Goal: Find specific page/section: Find specific page/section

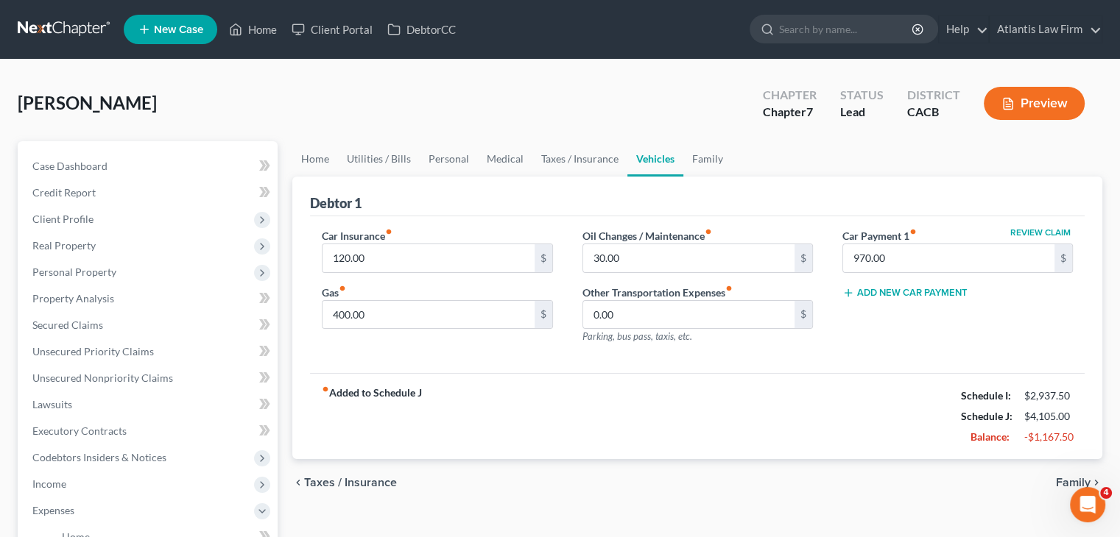
click at [51, 21] on link at bounding box center [65, 29] width 94 height 26
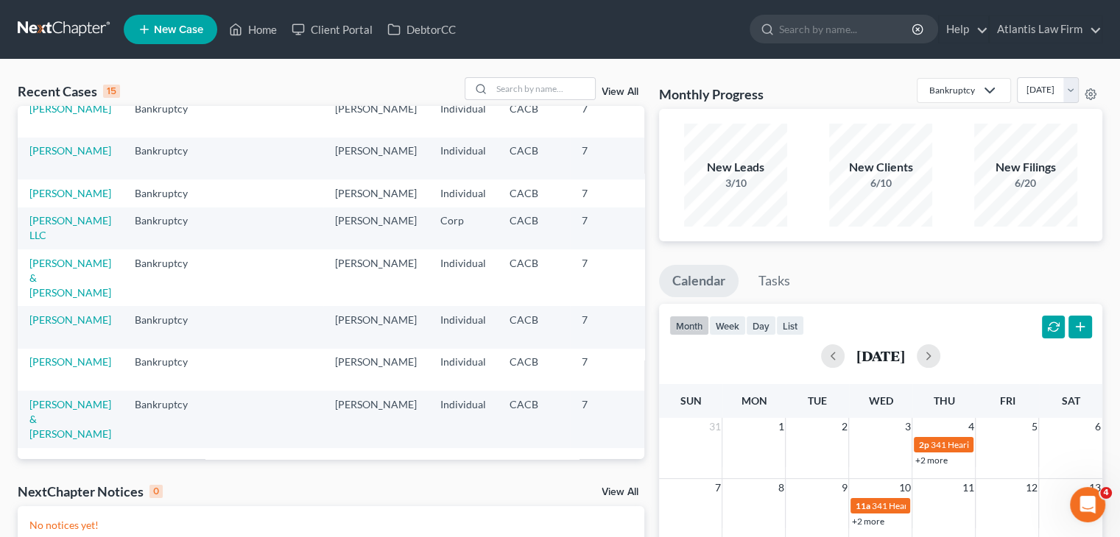
scroll to position [322, 0]
click at [48, 299] on link "[PERSON_NAME] & [PERSON_NAME]" at bounding box center [70, 278] width 82 height 42
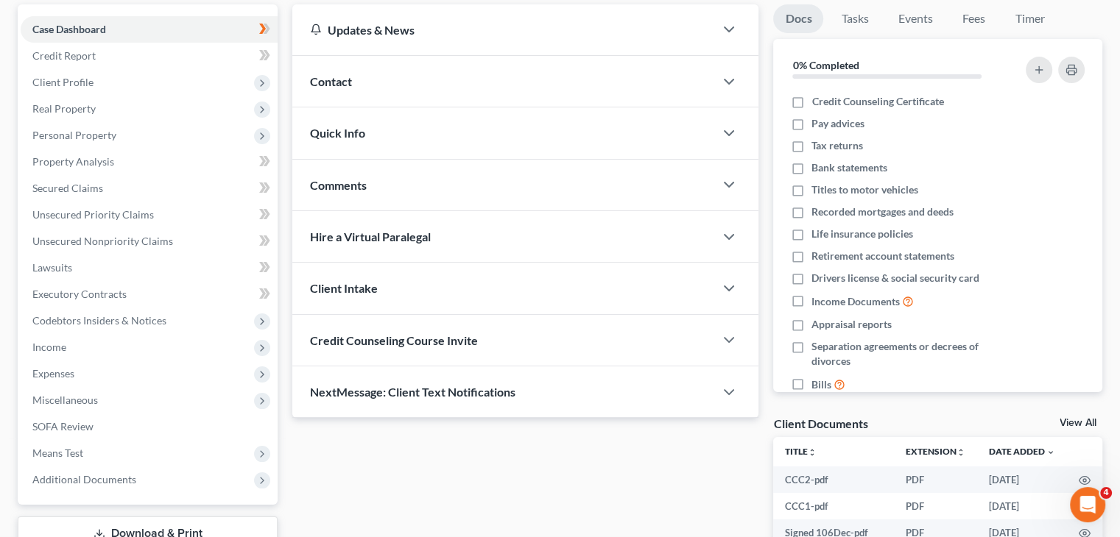
scroll to position [138, 0]
click at [62, 132] on span "Personal Property" at bounding box center [74, 133] width 84 height 13
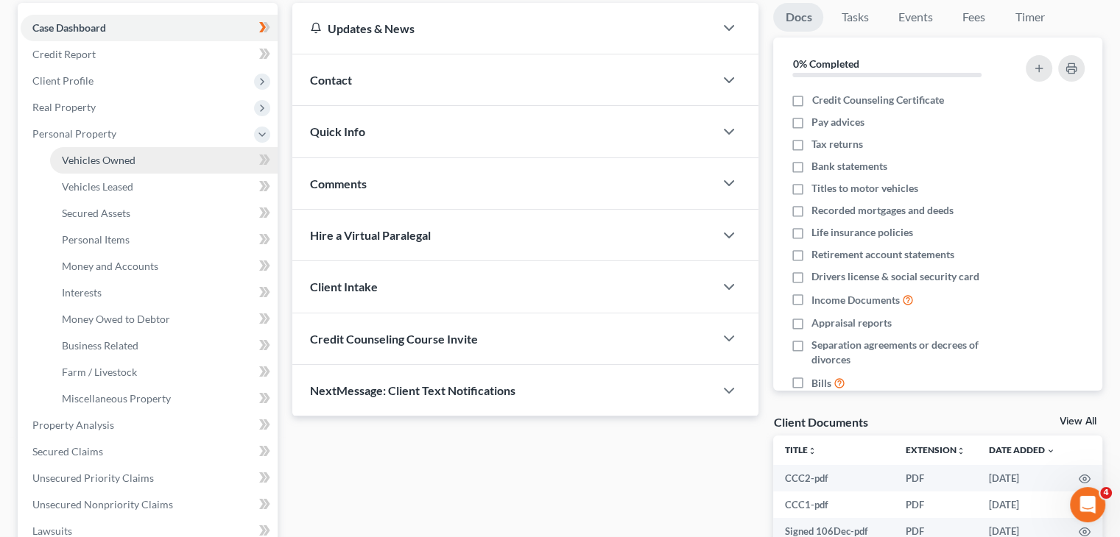
click at [76, 160] on span "Vehicles Owned" at bounding box center [99, 160] width 74 height 13
